Goal: Transaction & Acquisition: Purchase product/service

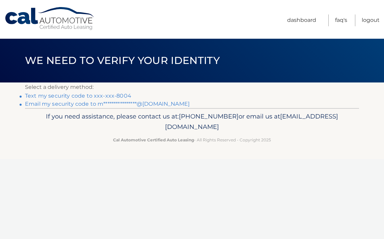
click at [88, 94] on link "Text my security code to xxx-xxx-8004" at bounding box center [78, 96] width 106 height 6
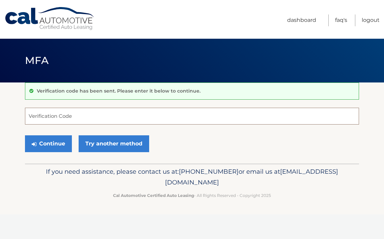
click at [80, 113] on input "Verification Code" at bounding box center [192, 116] width 334 height 17
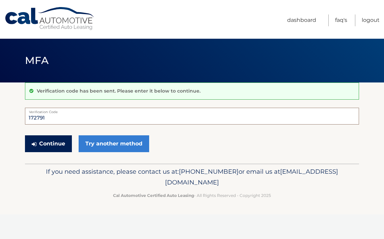
type input "172791"
click at [40, 146] on button "Continue" at bounding box center [48, 144] width 47 height 17
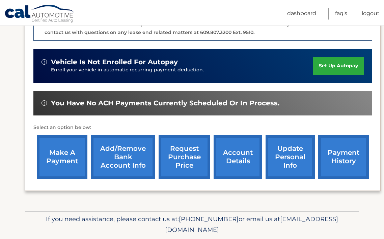
scroll to position [209, 0]
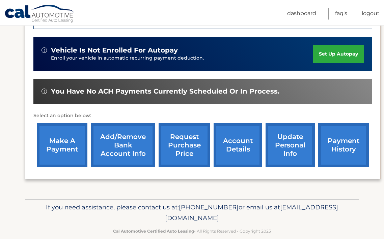
click at [57, 142] on link "make a payment" at bounding box center [62, 145] width 51 height 44
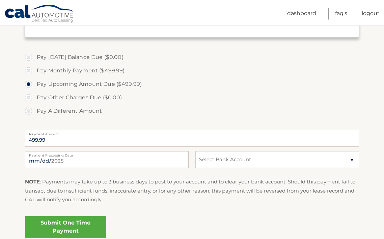
scroll to position [214, 0]
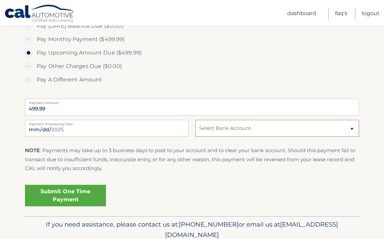
click at [221, 133] on select "Select Bank Account Checking JPMORGAN CHASE BANK, NA *****9688 Checking ALLY BA…" at bounding box center [277, 128] width 164 height 17
select select "MzU0NTJmZmUtYmZiMS00MjgwLWEzMWMtYWM0ODUzZWZkYzU5"
click at [195, 120] on select "Select Bank Account Checking JPMORGAN CHASE BANK, NA *****9688 Checking ALLY BA…" at bounding box center [277, 128] width 164 height 17
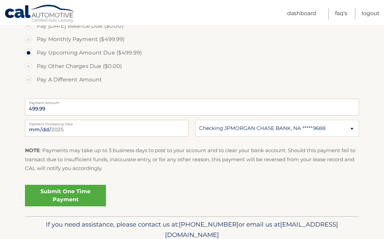
click at [90, 191] on link "Submit One Time Payment" at bounding box center [65, 196] width 81 height 22
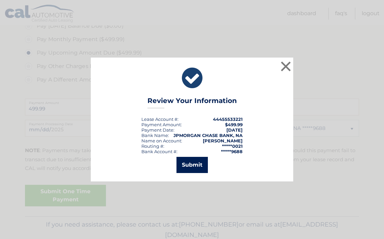
click at [200, 164] on button "Submit" at bounding box center [191, 165] width 31 height 16
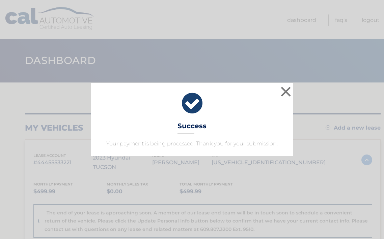
click at [279, 90] on div "× Success Your payment is being processed. Thank you for your submission." at bounding box center [192, 120] width 202 height 74
click at [284, 89] on button "×" at bounding box center [285, 91] width 13 height 13
